Goal: Check status: Check status

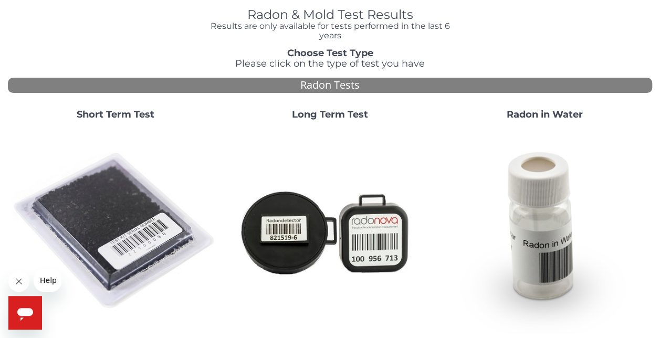
scroll to position [84, 0]
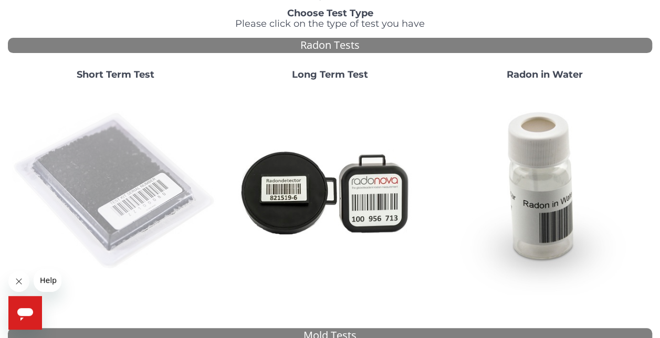
click at [109, 162] on img at bounding box center [115, 191] width 206 height 206
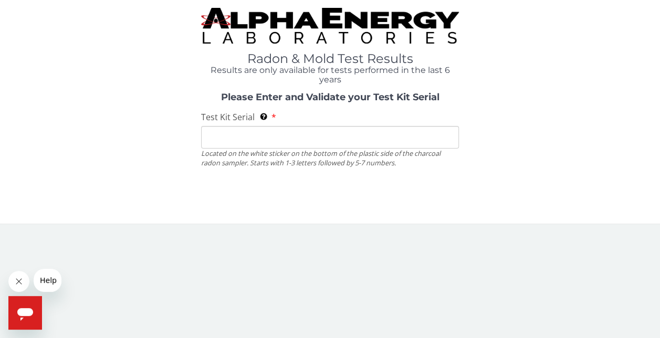
scroll to position [0, 0]
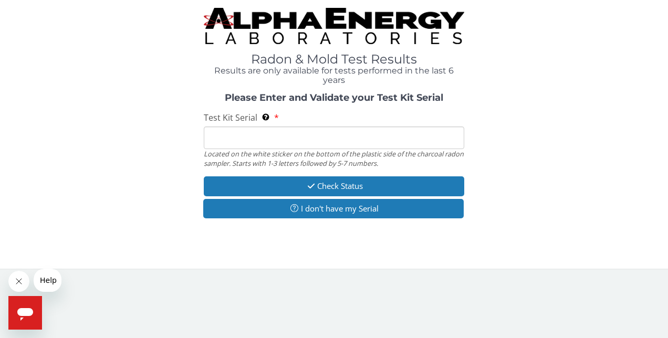
click at [218, 142] on input "Test Kit Serial Located on the white sticker on the bottom of the plastic side …" at bounding box center [334, 137] width 261 height 23
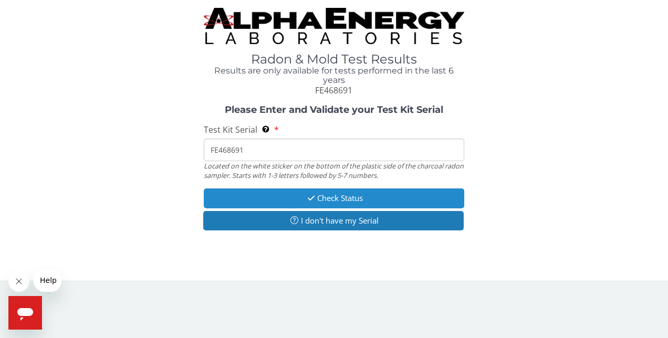
type input "FE468691"
click at [329, 198] on button "Check Status" at bounding box center [334, 197] width 261 height 19
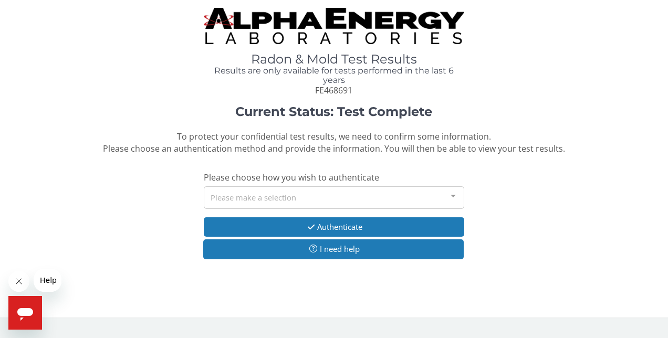
click at [456, 194] on div at bounding box center [452, 197] width 21 height 20
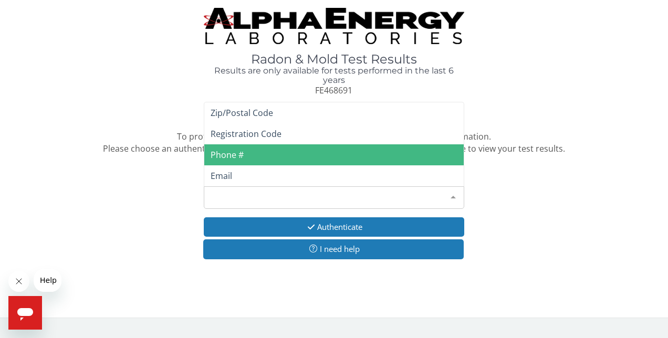
click at [368, 160] on span "Phone #" at bounding box center [334, 154] width 260 height 21
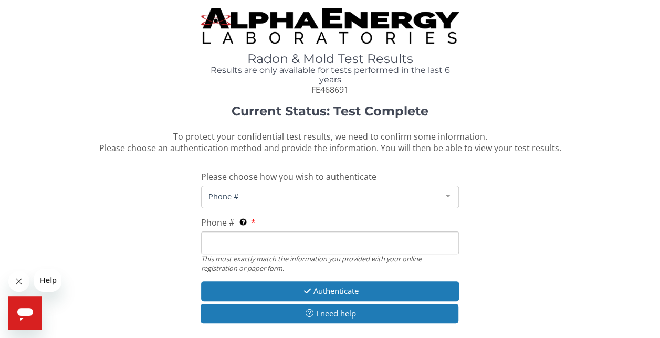
click at [296, 240] on input "Phone # This must exactly match the information you provided with your online r…" at bounding box center [330, 242] width 258 height 23
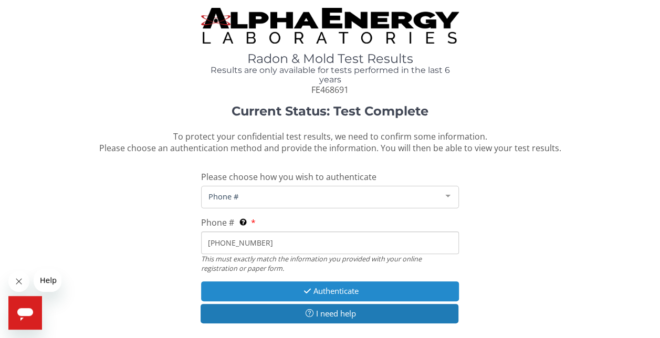
type input "[PHONE_NUMBER]"
click at [338, 290] on button "Authenticate" at bounding box center [330, 290] width 258 height 19
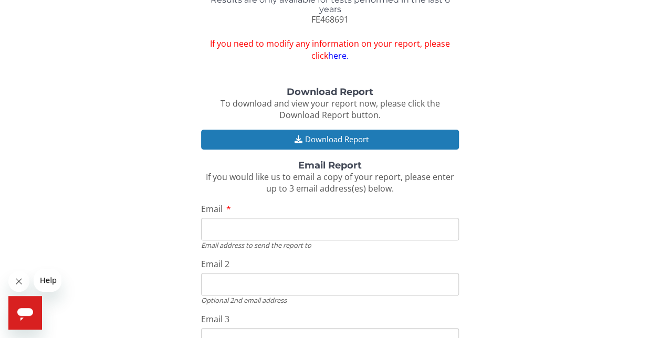
scroll to position [61, 0]
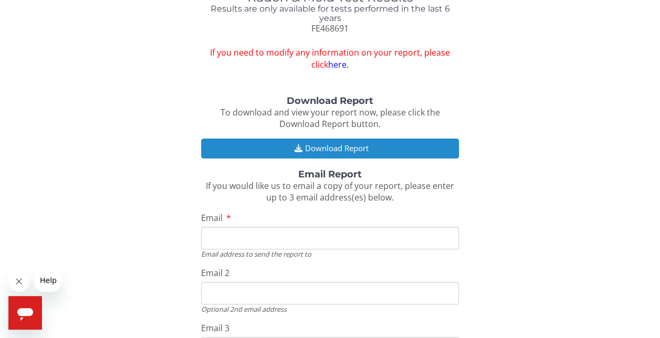
click at [335, 150] on button "Download Report" at bounding box center [330, 148] width 258 height 19
